Goal: Transaction & Acquisition: Purchase product/service

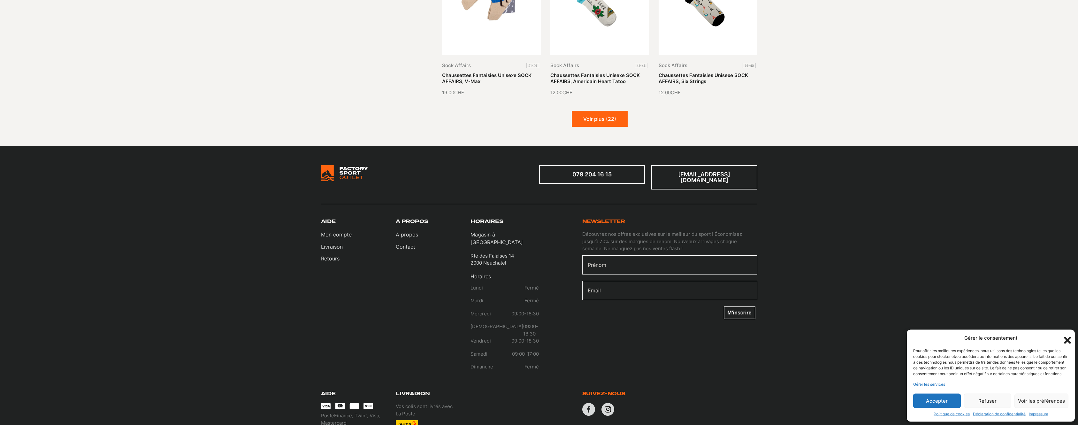
scroll to position [801, 0]
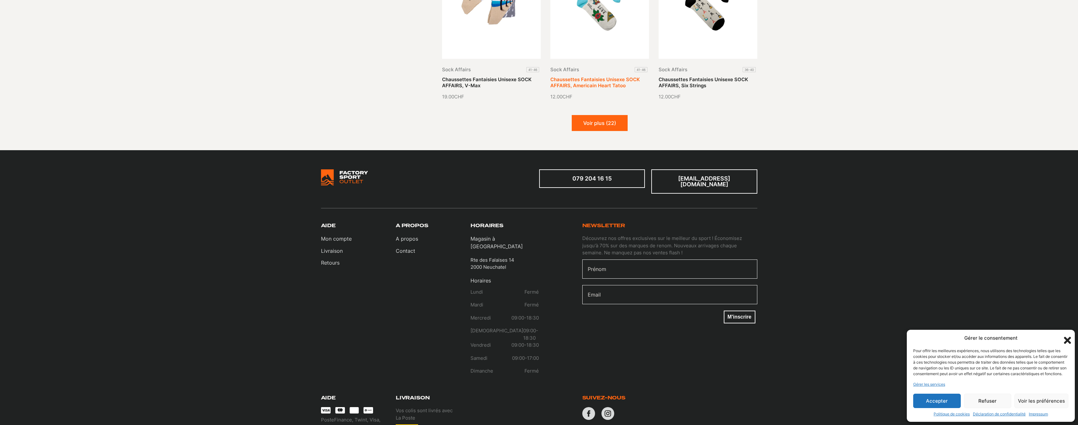
click at [595, 76] on link "Chaussettes Fantaisies Unisexe SOCK AFFAIRS, Americain Heart Tatoo" at bounding box center [594, 82] width 89 height 12
click at [597, 126] on button "Voir plus (22)" at bounding box center [600, 123] width 56 height 16
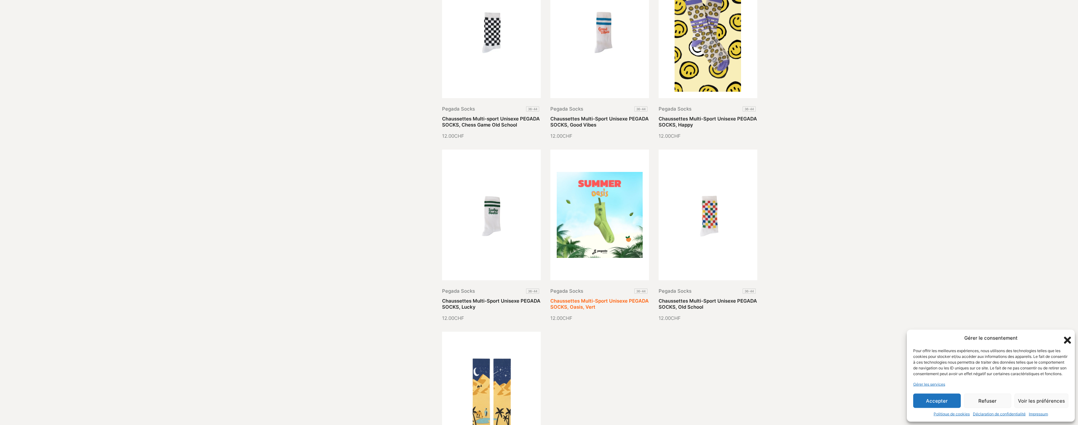
scroll to position [1133, 0]
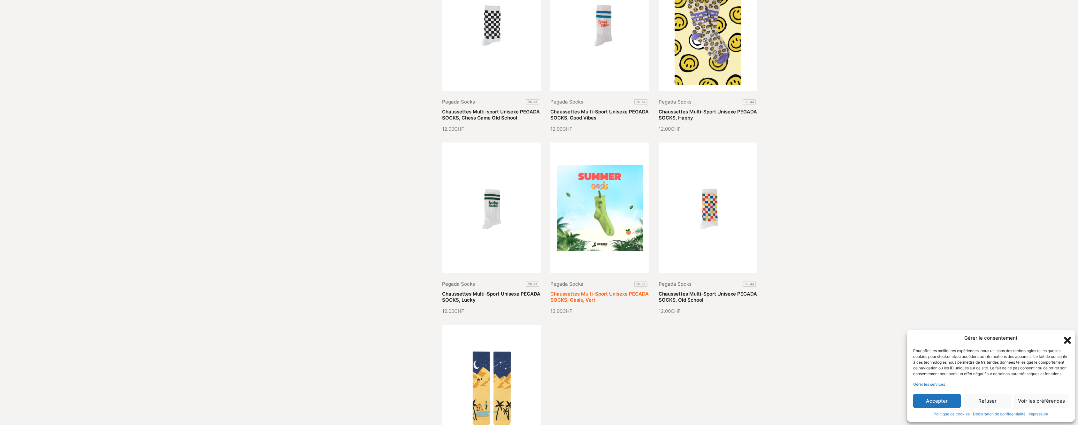
click at [612, 291] on link "Chaussettes Multi-Sport Unisexe PEGADA SOCKS, Oasis, Vert" at bounding box center [599, 297] width 98 height 12
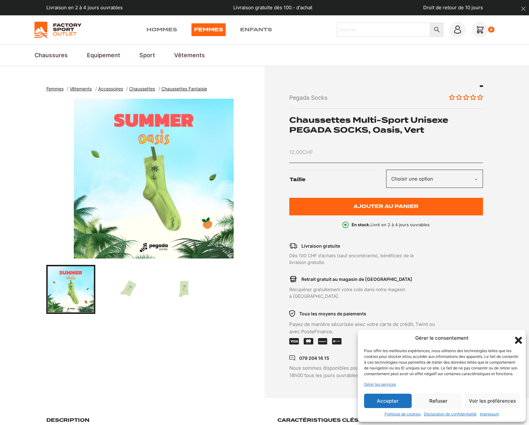
click at [65, 26] on img at bounding box center [58, 30] width 47 height 16
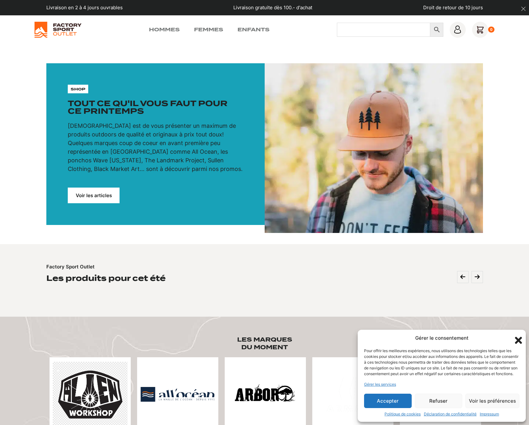
click at [352, 34] on input "Chercher" at bounding box center [383, 30] width 93 height 14
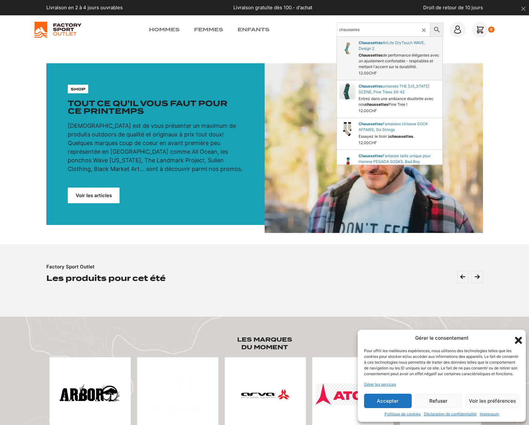
type input "chaussetes"
click at [383, 69] on link "AirLite DryTouch WAVE, Design 2" at bounding box center [390, 58] width 106 height 43
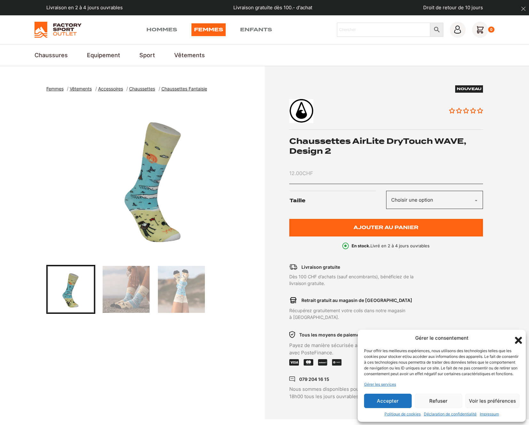
click at [151, 192] on img "1 of 3" at bounding box center [153, 179] width 215 height 160
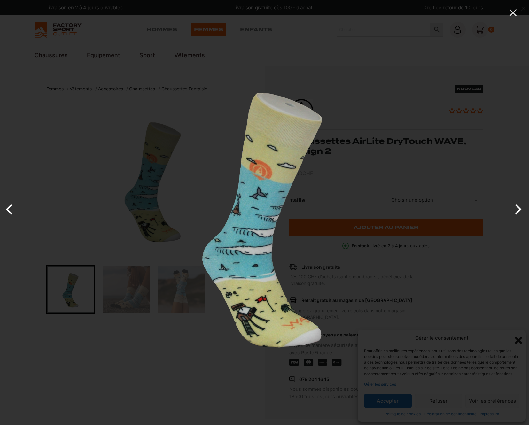
click at [151, 192] on img at bounding box center [265, 213] width 340 height 340
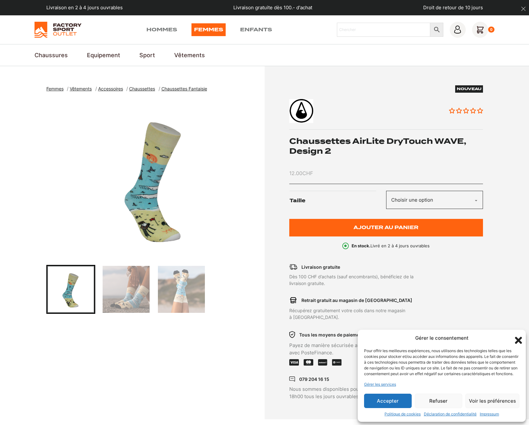
click at [56, 32] on img at bounding box center [58, 30] width 47 height 16
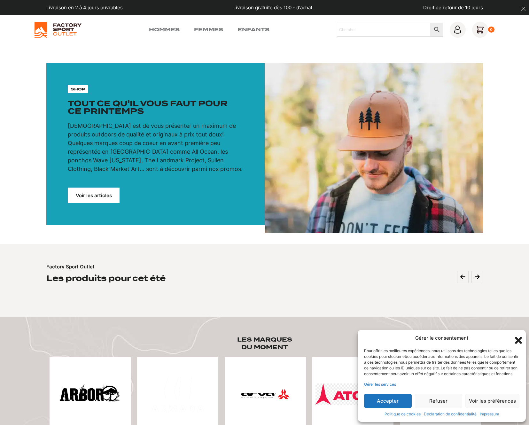
click at [181, 128] on p "[DEMOGRAPHIC_DATA] est de vous présenter un maximum de produits outdoors de qua…" at bounding box center [155, 147] width 175 height 52
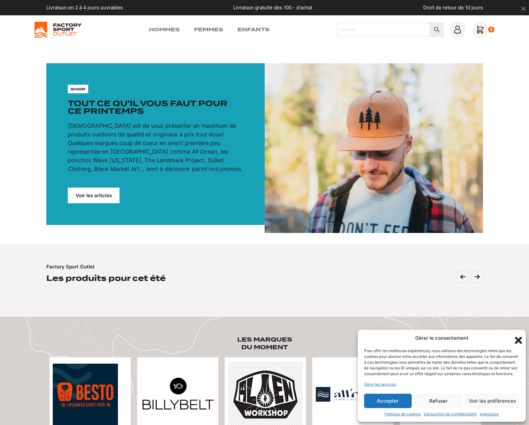
click at [115, 253] on section "Factory Sport Outlet Les produits pour cet été" at bounding box center [264, 280] width 529 height 73
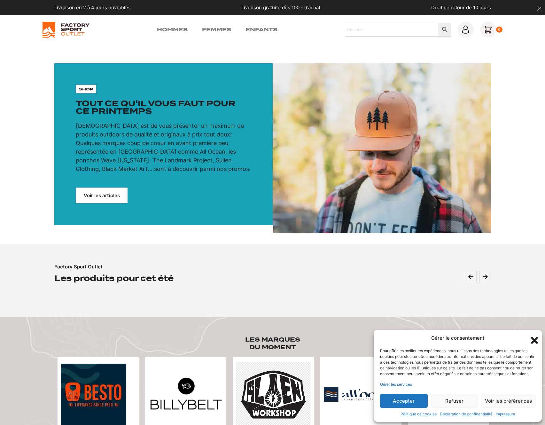
click at [61, 56] on section "shop Tout ce qu'il vous faut pour ce printemps Notre mission est de vous présen…" at bounding box center [272, 144] width 545 height 200
